Goal: Check status: Check status

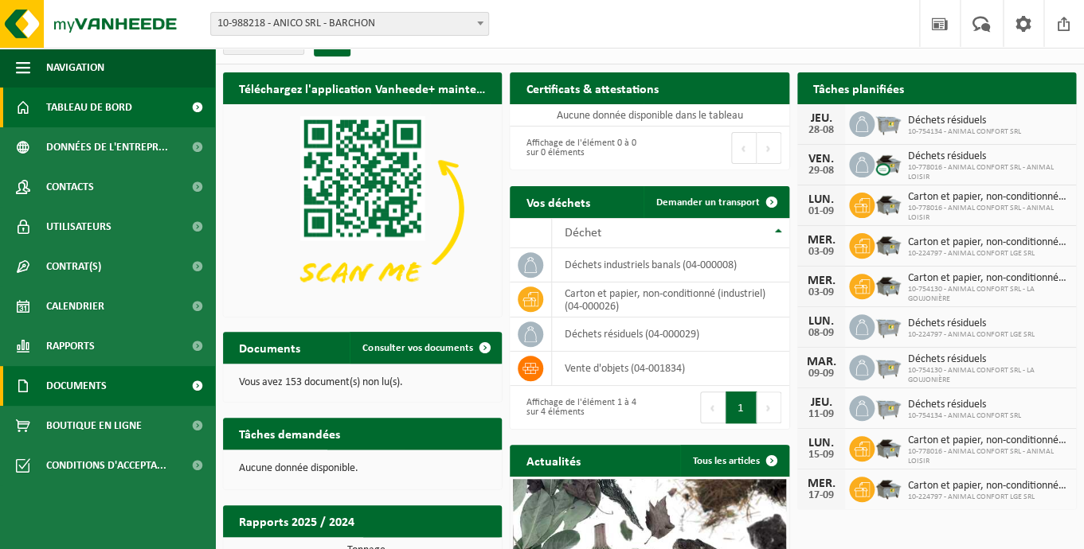
scroll to position [25, 0]
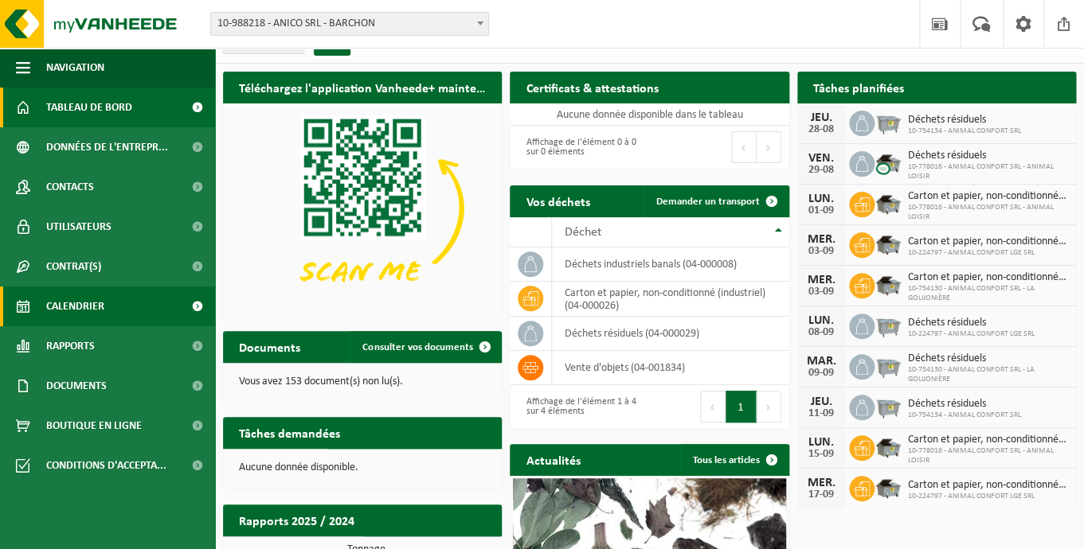
click at [104, 312] on span "Calendrier" at bounding box center [75, 307] width 58 height 40
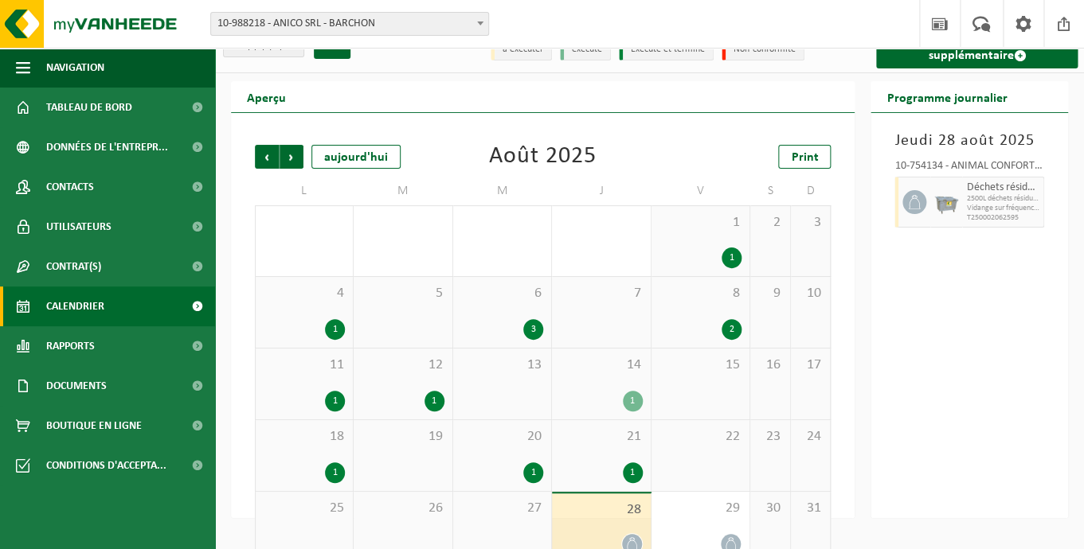
scroll to position [53, 0]
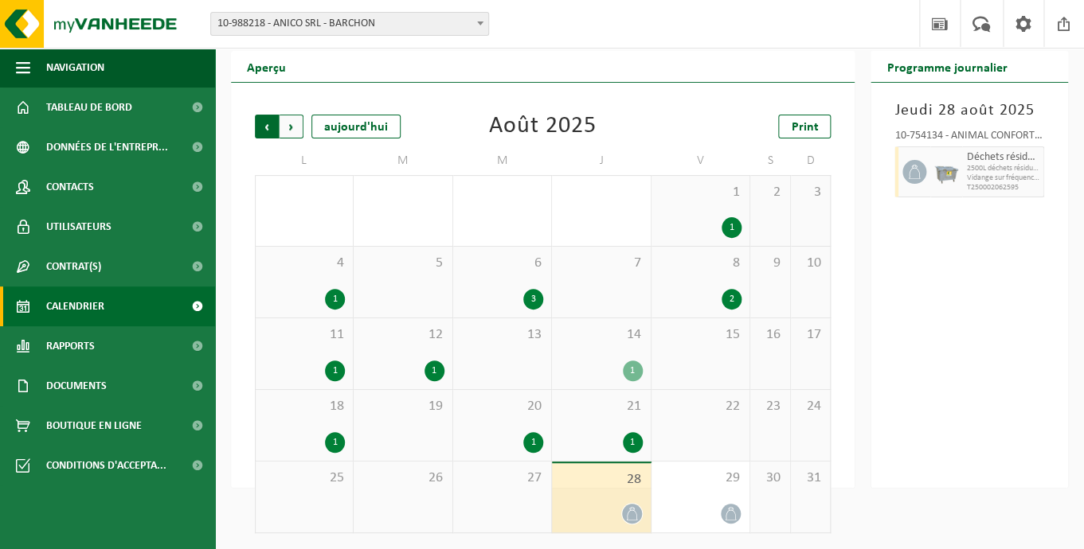
click at [294, 128] on span "Suivant" at bounding box center [291, 127] width 24 height 24
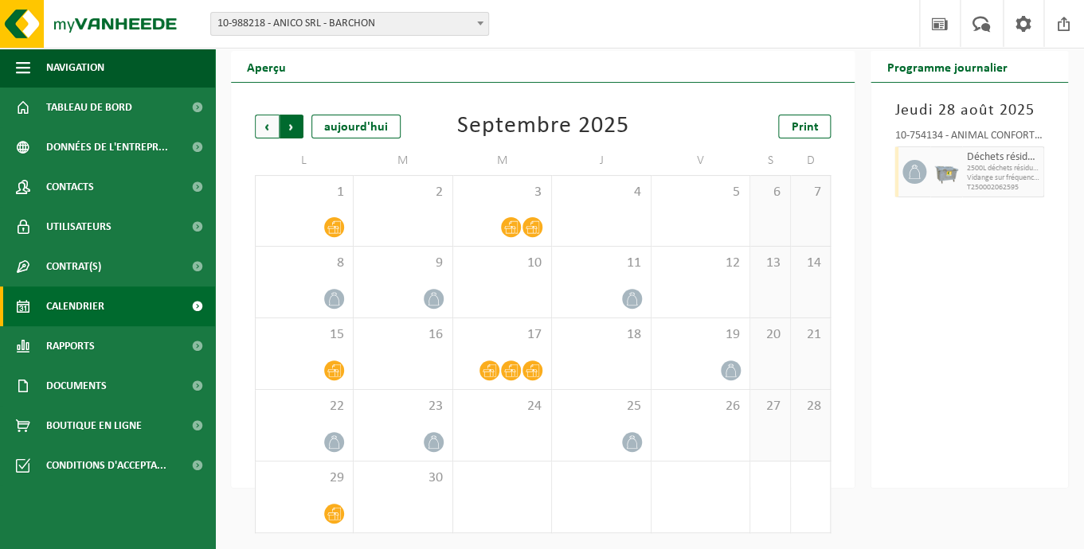
click at [266, 123] on span "Précédent" at bounding box center [267, 127] width 24 height 24
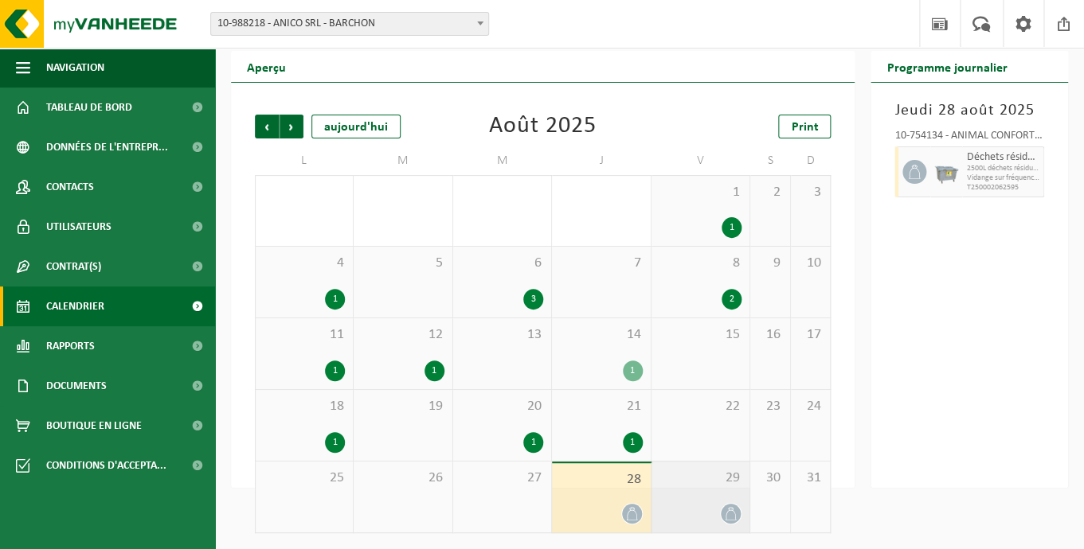
click at [693, 494] on div "29" at bounding box center [700, 497] width 98 height 71
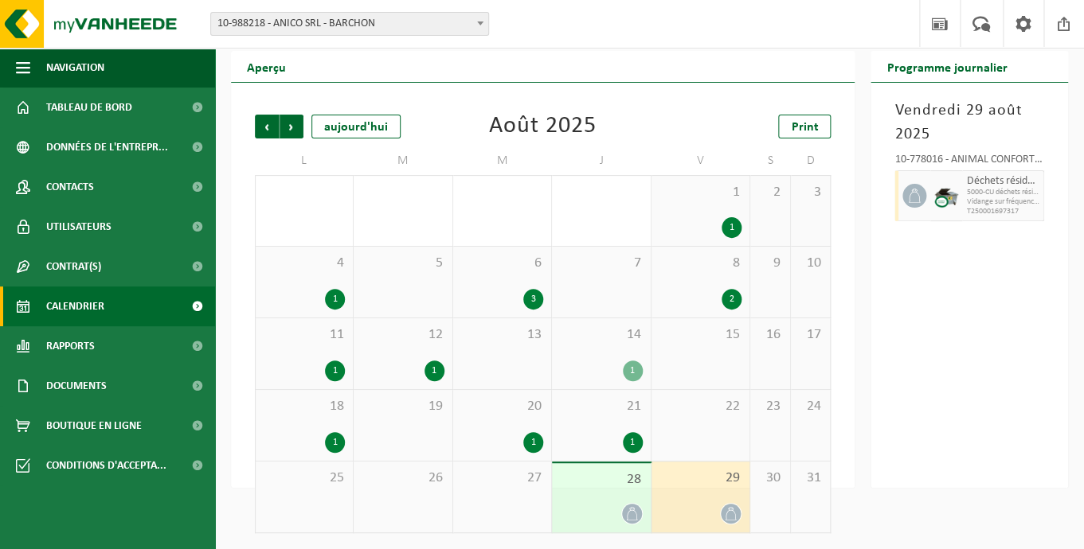
click at [990, 158] on div "10-778016 - ANIMAL CONFORT SRL - ANIMAL LOISIR - BARCHON" at bounding box center [969, 162] width 150 height 16
click at [619, 479] on span "28" at bounding box center [601, 480] width 82 height 18
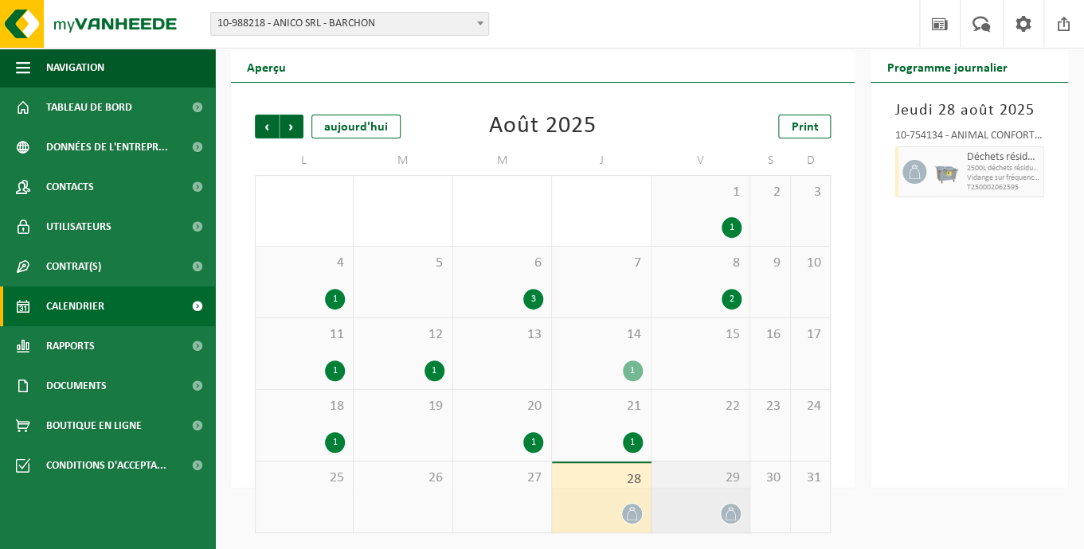
click at [682, 474] on span "29" at bounding box center [700, 479] width 82 height 18
